Goal: Find specific page/section: Find specific page/section

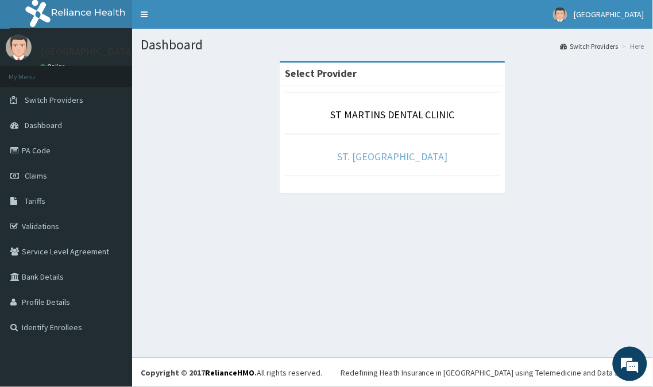
click at [420, 162] on link "ST. [GEOGRAPHIC_DATA]" at bounding box center [393, 156] width 110 height 13
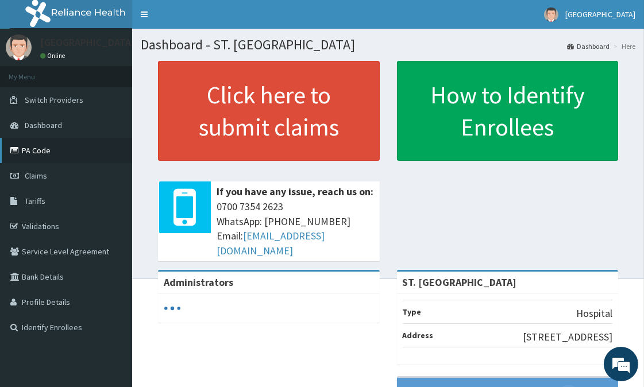
click at [55, 148] on link "PA Code" at bounding box center [66, 150] width 132 height 25
